Goal: Task Accomplishment & Management: Manage account settings

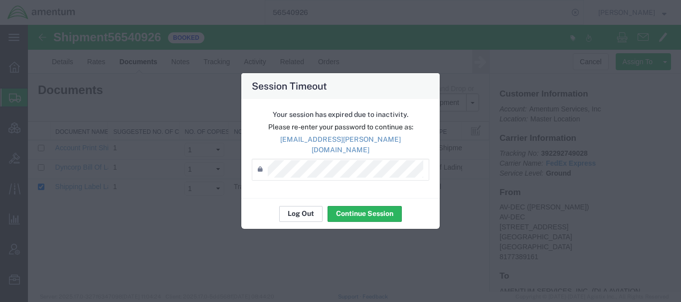
click at [302, 206] on button "Log Out" at bounding box center [300, 214] width 43 height 16
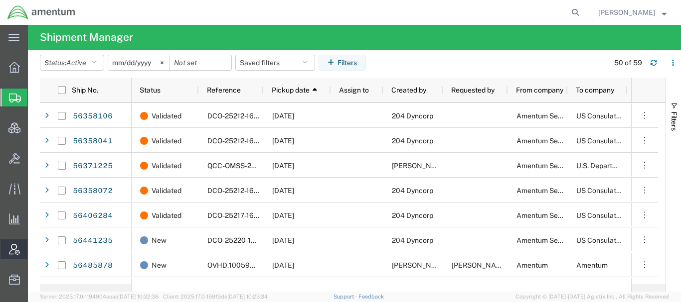
click at [34, 245] on span "Account Admin" at bounding box center [30, 250] width 7 height 20
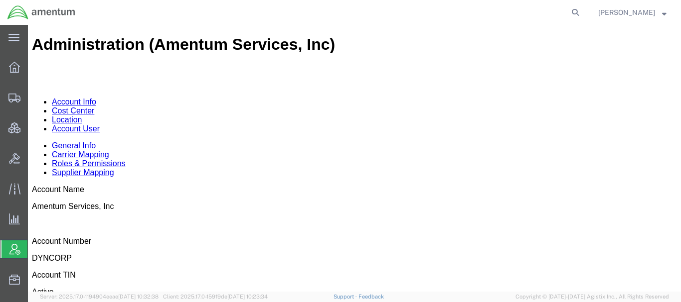
click at [100, 125] on link "Account User" at bounding box center [76, 129] width 48 height 8
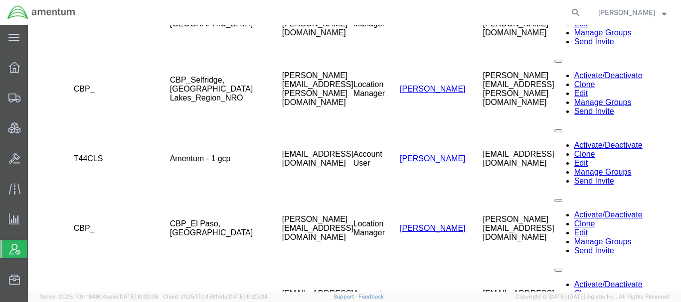
scroll to position [1346, 0]
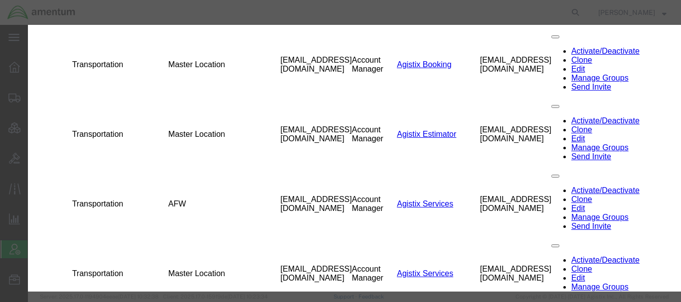
select select "DEPARTMENT"
select select "{"locationId":"42711","street1":"[STREET_ADDRESS]","street2":"","oneLineAddress…"
type input "[STREET_ADDRESS]"
type input "[US_STATE][GEOGRAPHIC_DATA]"
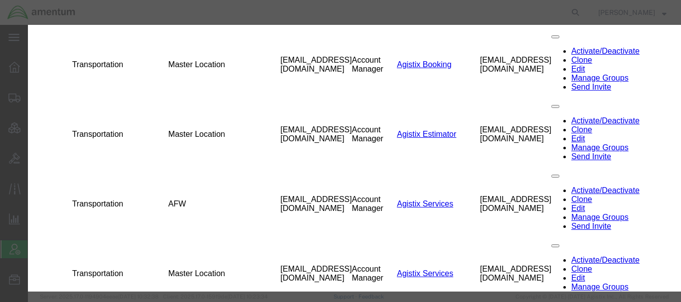
select select "OK"
type input "73159"
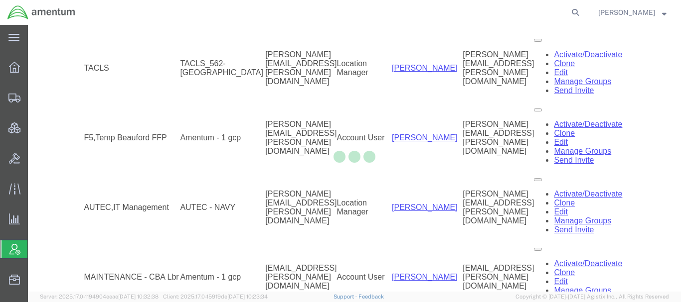
scroll to position [1346, 0]
